Goal: Entertainment & Leisure: Consume media (video, audio)

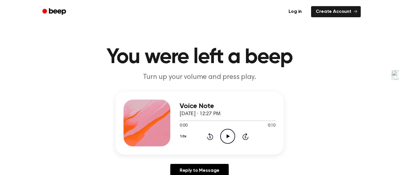
click at [225, 130] on circle at bounding box center [228, 136] width 14 height 14
click at [225, 138] on icon "Play Audio" at bounding box center [227, 136] width 15 height 15
click at [230, 133] on icon "Play Audio" at bounding box center [227, 136] width 15 height 15
click at [223, 135] on icon "Play Audio" at bounding box center [227, 136] width 15 height 15
click at [230, 135] on icon "Play Audio" at bounding box center [227, 136] width 15 height 15
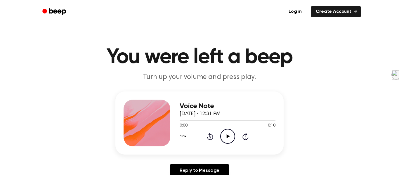
click at [232, 140] on icon "Play Audio" at bounding box center [227, 136] width 15 height 15
click at [230, 137] on icon "Play Audio" at bounding box center [227, 136] width 15 height 15
click at [223, 138] on icon "Play Audio" at bounding box center [227, 136] width 15 height 15
click at [227, 142] on icon "Play Audio" at bounding box center [227, 136] width 15 height 15
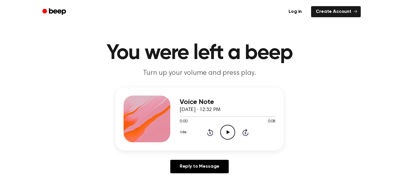
scroll to position [8, 0]
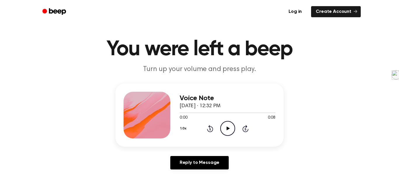
click at [230, 134] on icon "Play Audio" at bounding box center [227, 128] width 15 height 15
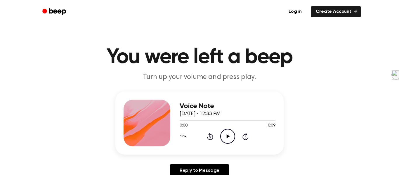
click at [231, 135] on icon "Play Audio" at bounding box center [227, 136] width 15 height 15
click at [233, 134] on icon "Play Audio" at bounding box center [227, 136] width 15 height 15
click at [227, 139] on icon "Play Audio" at bounding box center [227, 136] width 15 height 15
click at [227, 128] on div "0:00 0:09" at bounding box center [228, 126] width 96 height 6
click at [228, 132] on icon "Play Audio" at bounding box center [227, 136] width 15 height 15
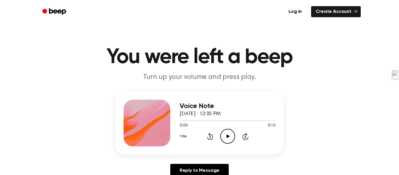
click at [230, 142] on icon "Play Audio" at bounding box center [227, 136] width 15 height 15
click at [230, 132] on icon "Play Audio" at bounding box center [227, 136] width 15 height 15
click at [225, 141] on icon "Play Audio" at bounding box center [227, 136] width 15 height 15
click at [235, 138] on circle at bounding box center [228, 136] width 14 height 14
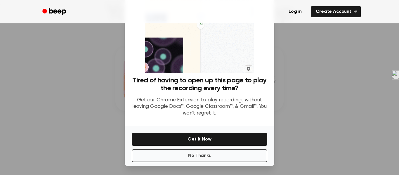
scroll to position [48, 0]
click at [222, 153] on button "No Thanks" at bounding box center [200, 155] width 136 height 13
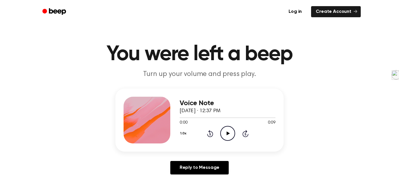
scroll to position [0, 0]
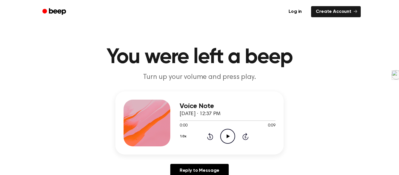
click at [225, 139] on icon "Play Audio" at bounding box center [227, 136] width 15 height 15
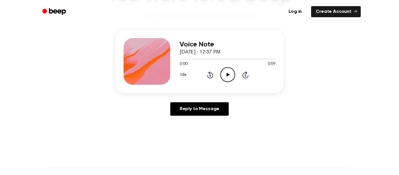
click at [234, 77] on circle at bounding box center [228, 75] width 14 height 14
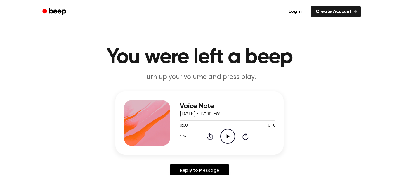
click at [230, 130] on circle at bounding box center [228, 136] width 14 height 14
click at [231, 132] on icon "Play Audio" at bounding box center [227, 136] width 15 height 15
click at [223, 136] on icon "Play Audio" at bounding box center [227, 136] width 15 height 15
